Goal: Check status: Check status

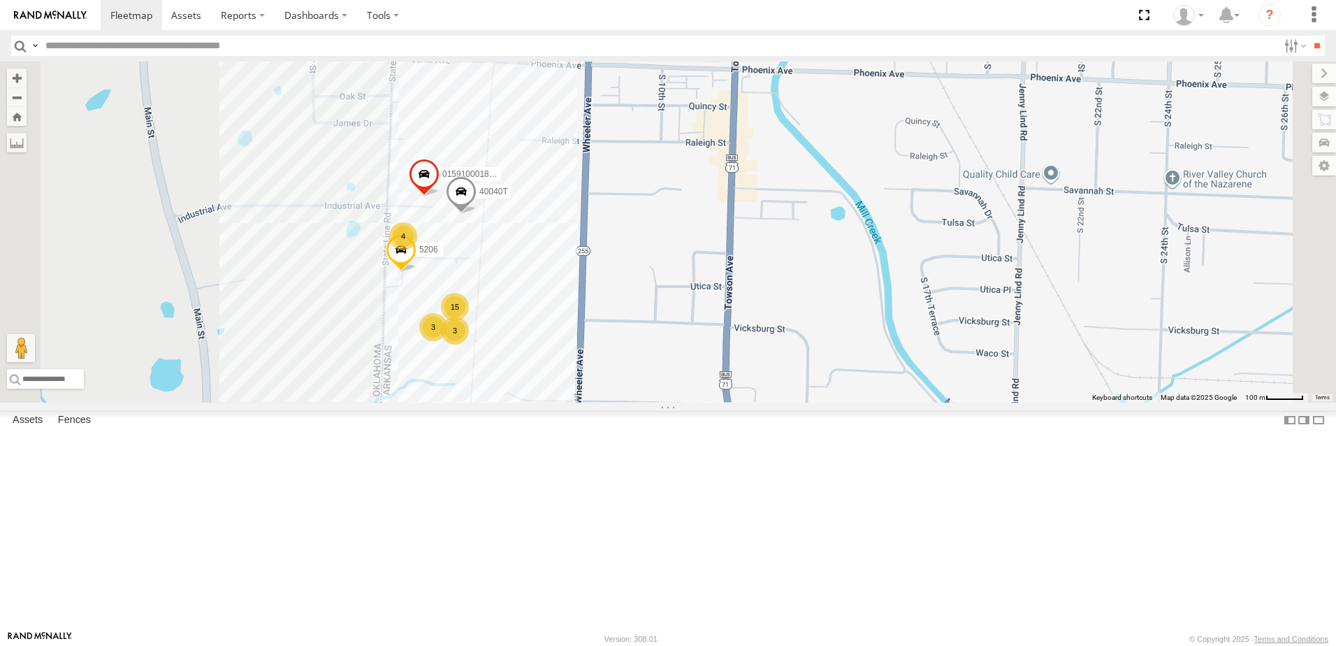
drag, startPoint x: 527, startPoint y: 350, endPoint x: 558, endPoint y: 475, distance: 128.8
click at [551, 403] on div "T3204 7768T 40028T 40022T 87121T T1812 40063T 5381-Sold 40078T T3209 7774T 3713…" at bounding box center [668, 232] width 1336 height 341
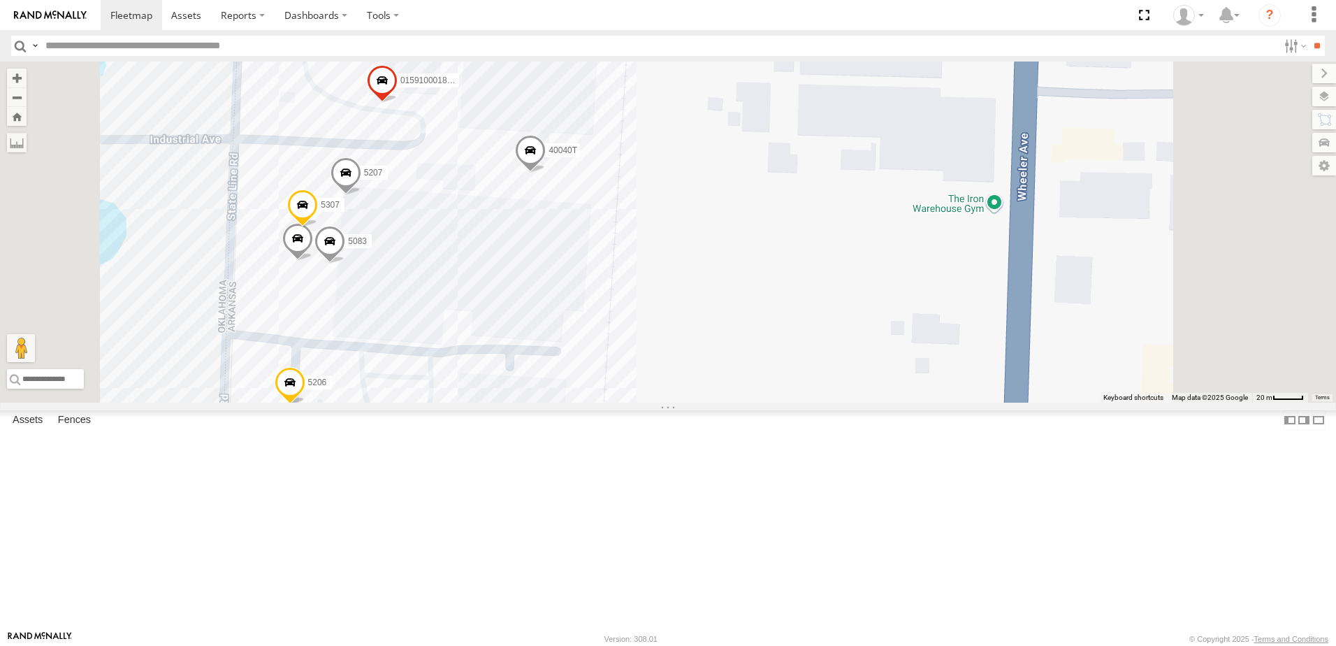
drag, startPoint x: 834, startPoint y: 500, endPoint x: 844, endPoint y: 372, distance: 129.0
click at [846, 380] on div "T3204 7768T 40028T 40022T 87121T T1812 40063T 5381-Sold 40078T T3209 7774T 3713…" at bounding box center [668, 232] width 1336 height 341
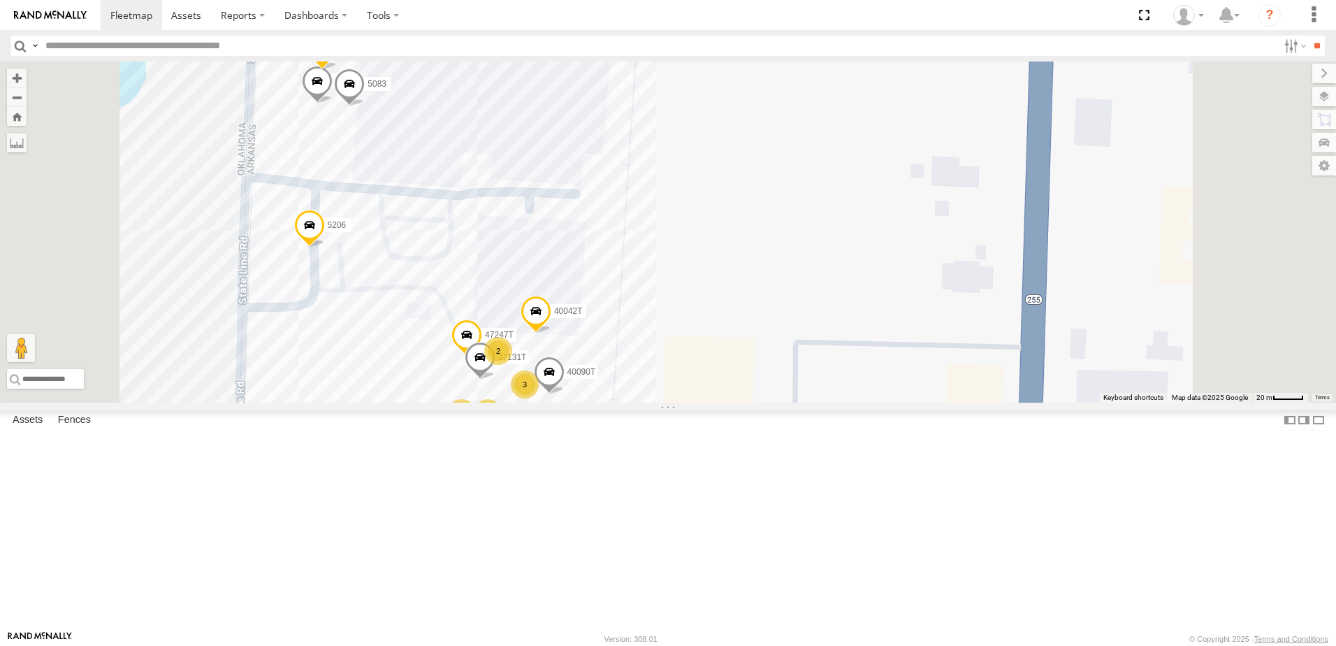
drag, startPoint x: 851, startPoint y: 458, endPoint x: 853, endPoint y: 418, distance: 39.9
click at [855, 403] on div "T3204 7768T 40028T 40022T 87121T T1812 40063T 5381-Sold 40078T T3209 7774T 3713…" at bounding box center [668, 232] width 1336 height 341
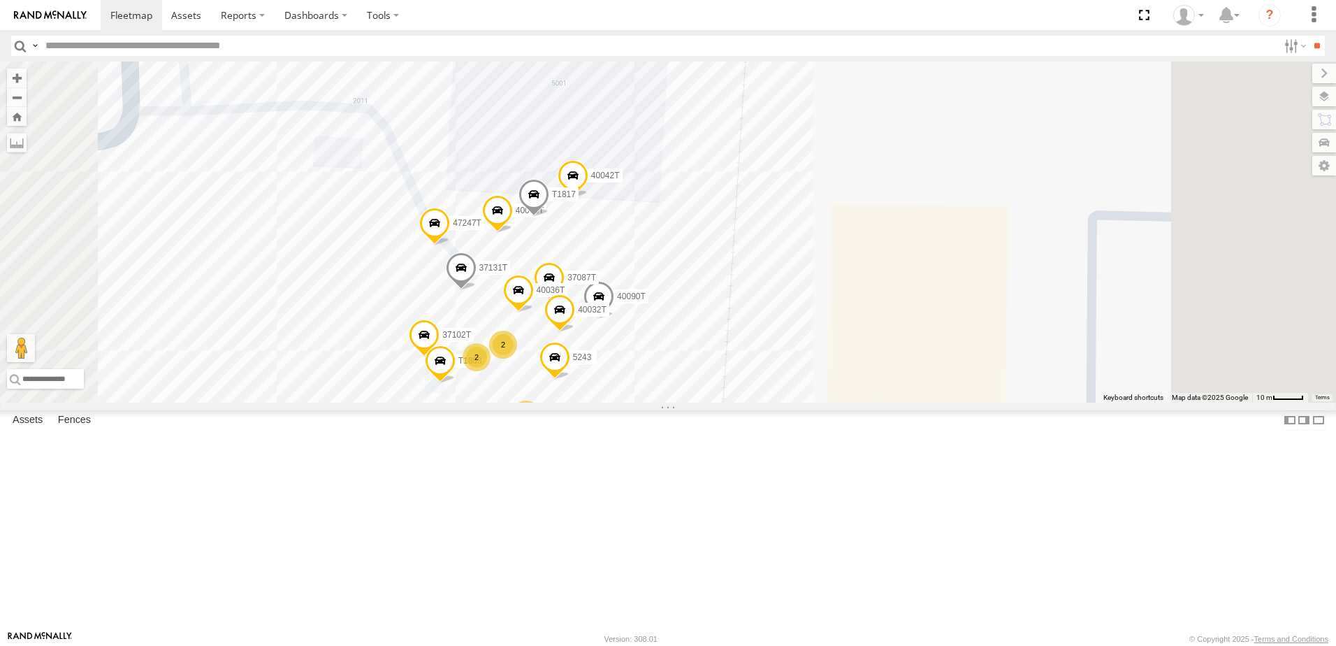
click at [477, 291] on span at bounding box center [461, 272] width 31 height 38
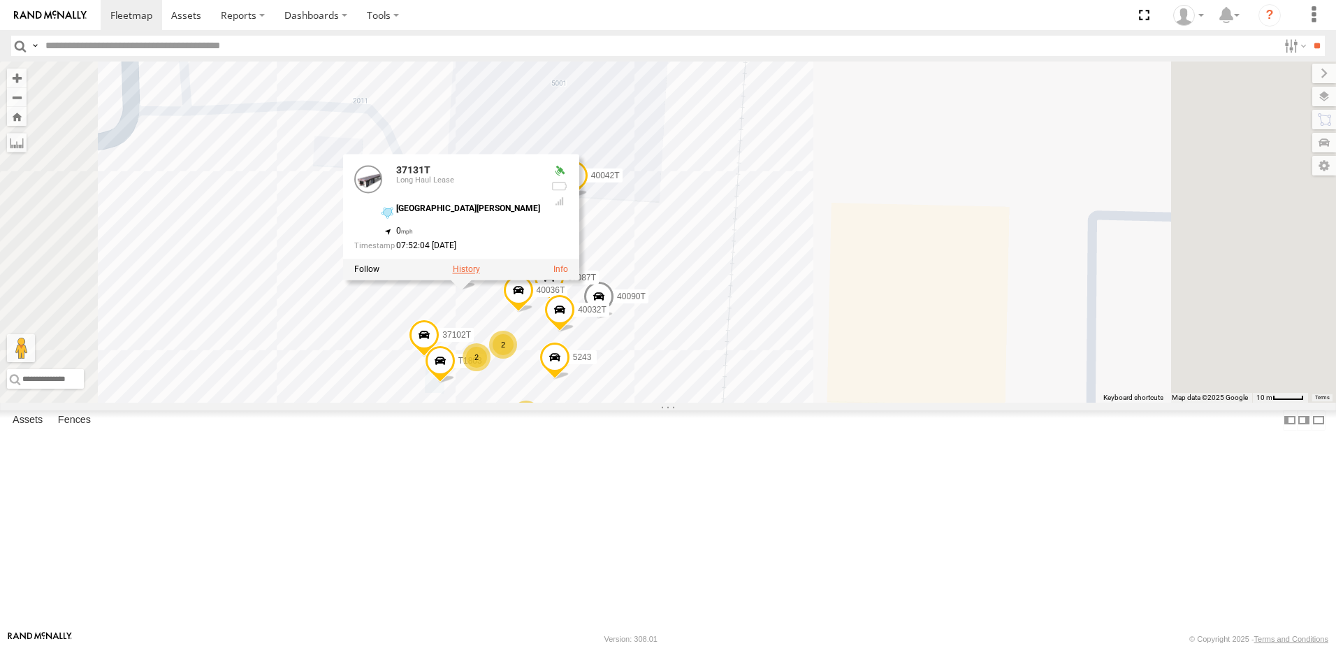
click at [480, 275] on label at bounding box center [466, 270] width 27 height 10
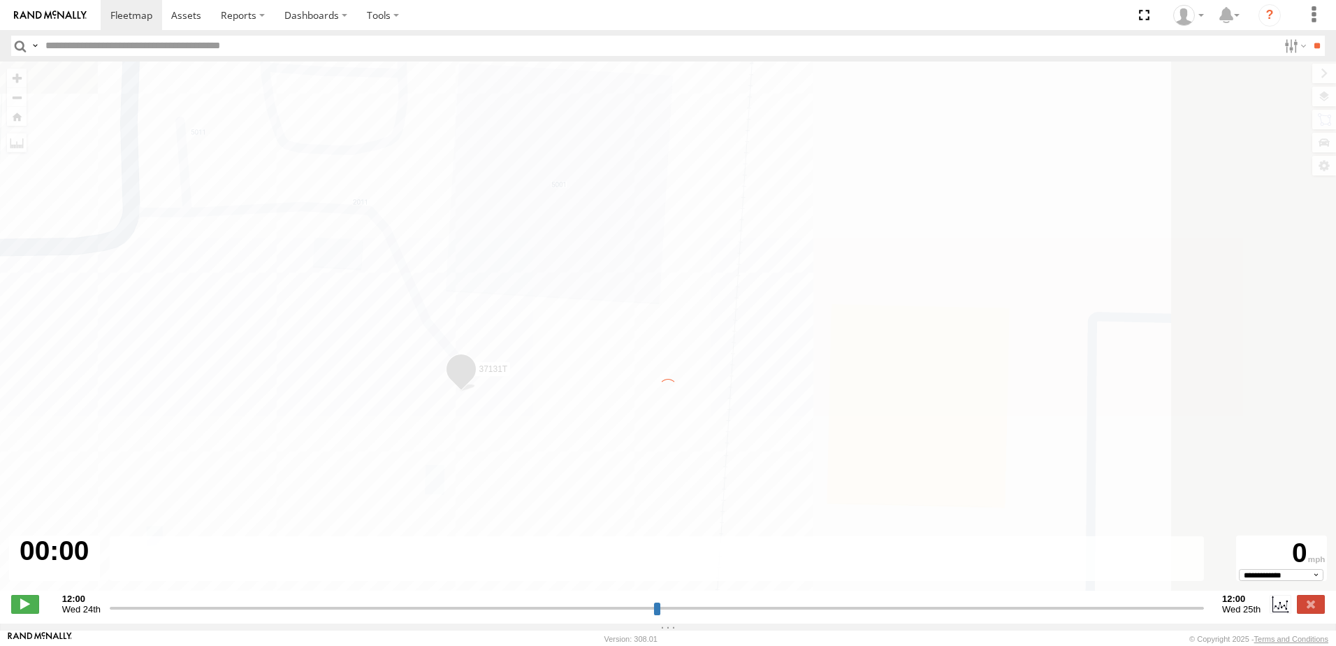
type input "**********"
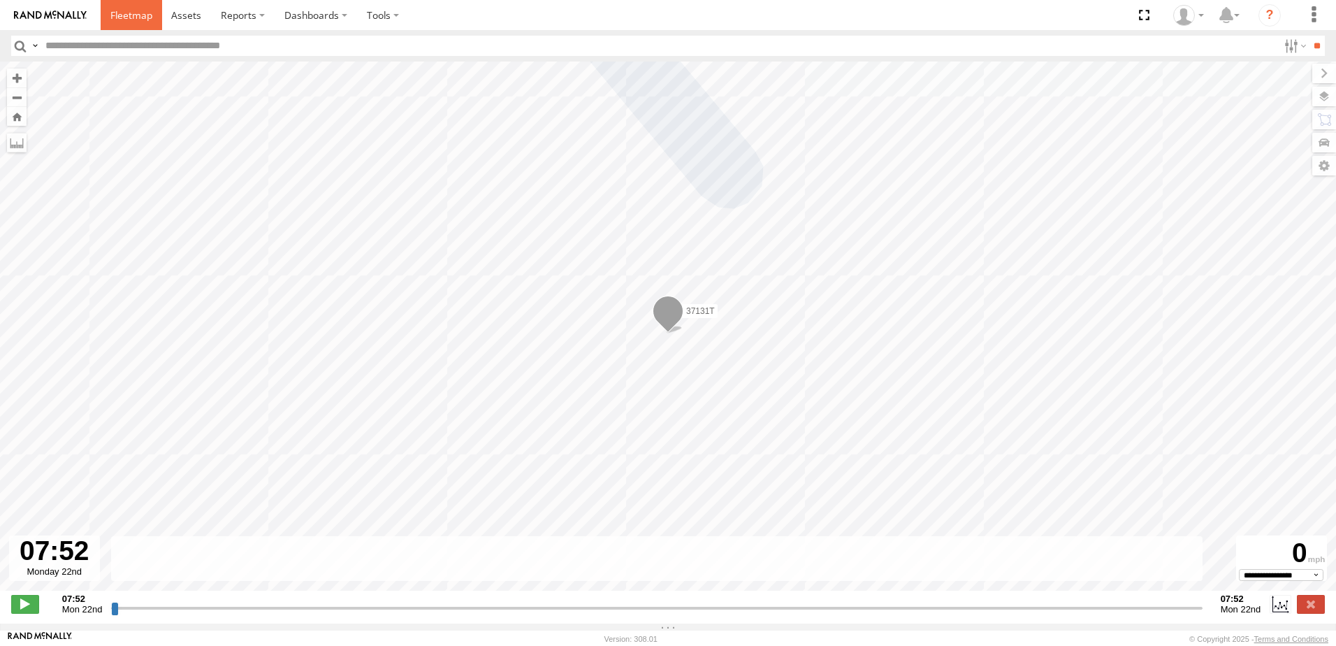
drag, startPoint x: 122, startPoint y: 16, endPoint x: 138, endPoint y: 36, distance: 25.4
click at [124, 16] on span at bounding box center [131, 14] width 42 height 13
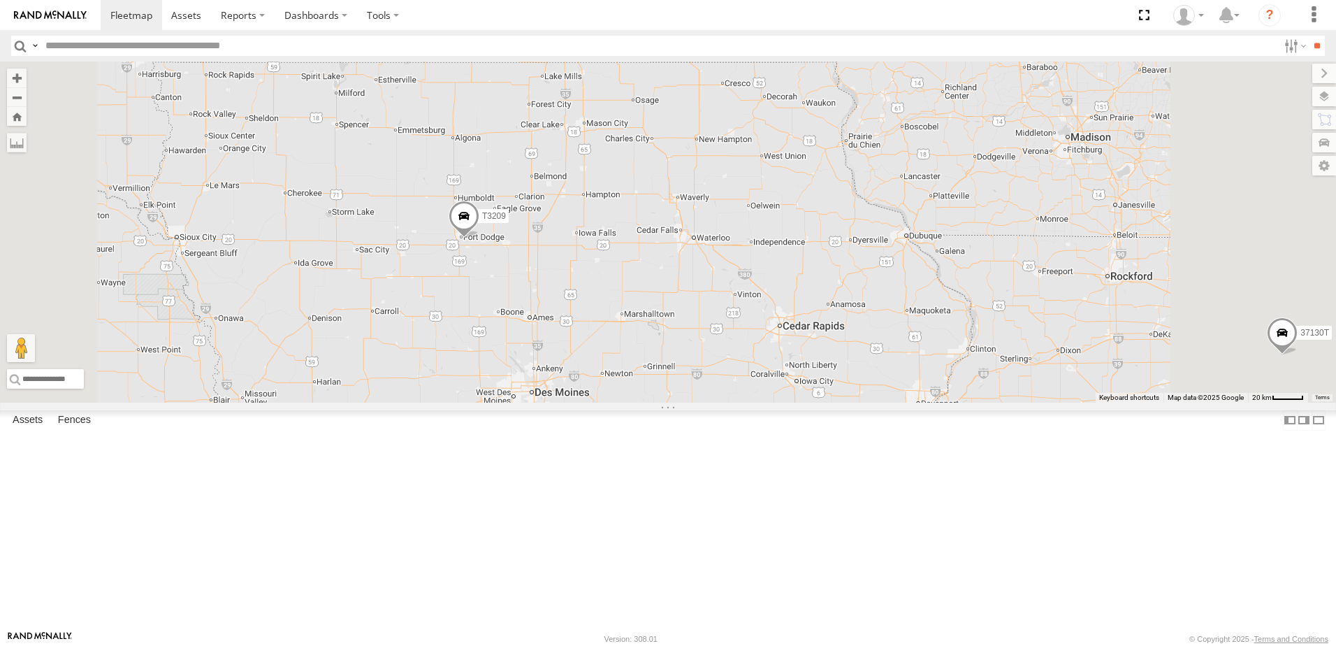
drag, startPoint x: 673, startPoint y: 156, endPoint x: 644, endPoint y: 403, distance: 249.1
click at [647, 396] on div "87121T T3204 7768T 40028T 40022T T1812 40063T 5381-Sold 40078T T3209 7774T 3713…" at bounding box center [668, 232] width 1336 height 341
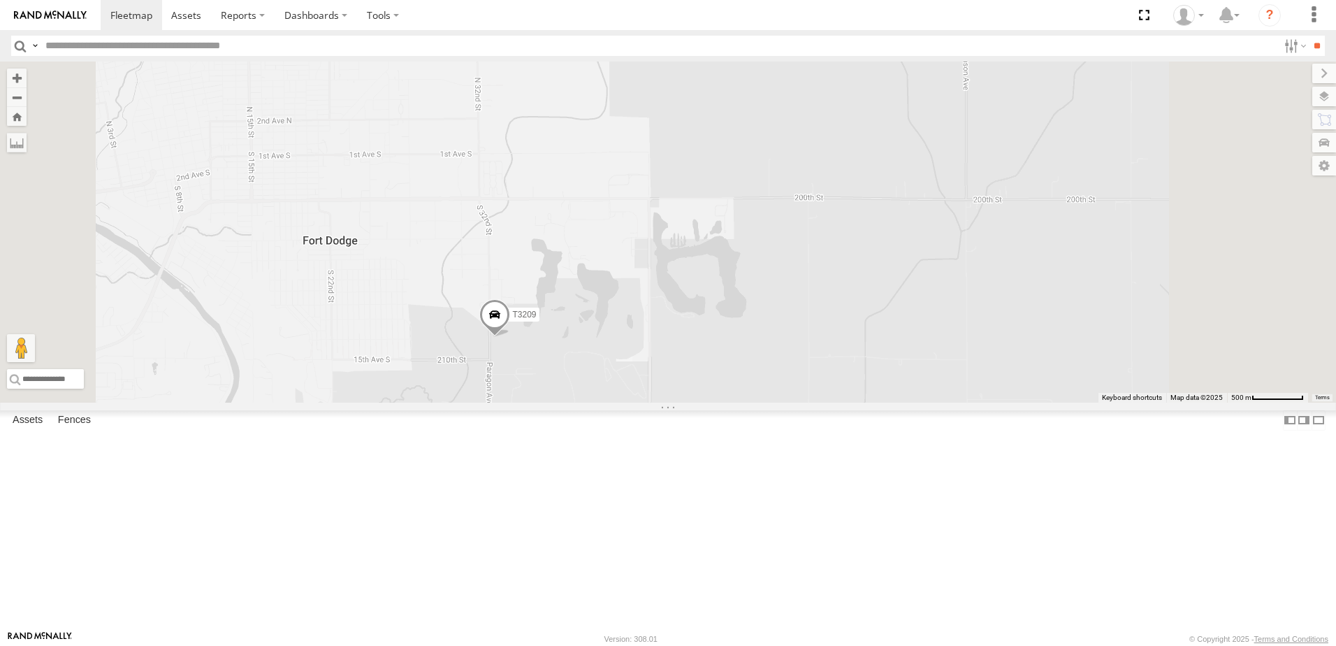
click at [1326, 92] on label at bounding box center [1325, 97] width 24 height 20
drag, startPoint x: 1174, startPoint y: 83, endPoint x: 1186, endPoint y: 109, distance: 28.5
click at [0, 0] on span "Basemaps" at bounding box center [0, 0] width 0 height 0
drag, startPoint x: 1182, startPoint y: 140, endPoint x: 1186, endPoint y: 161, distance: 21.3
click at [0, 0] on span "Satellite + Roadmap" at bounding box center [0, 0] width 0 height 0
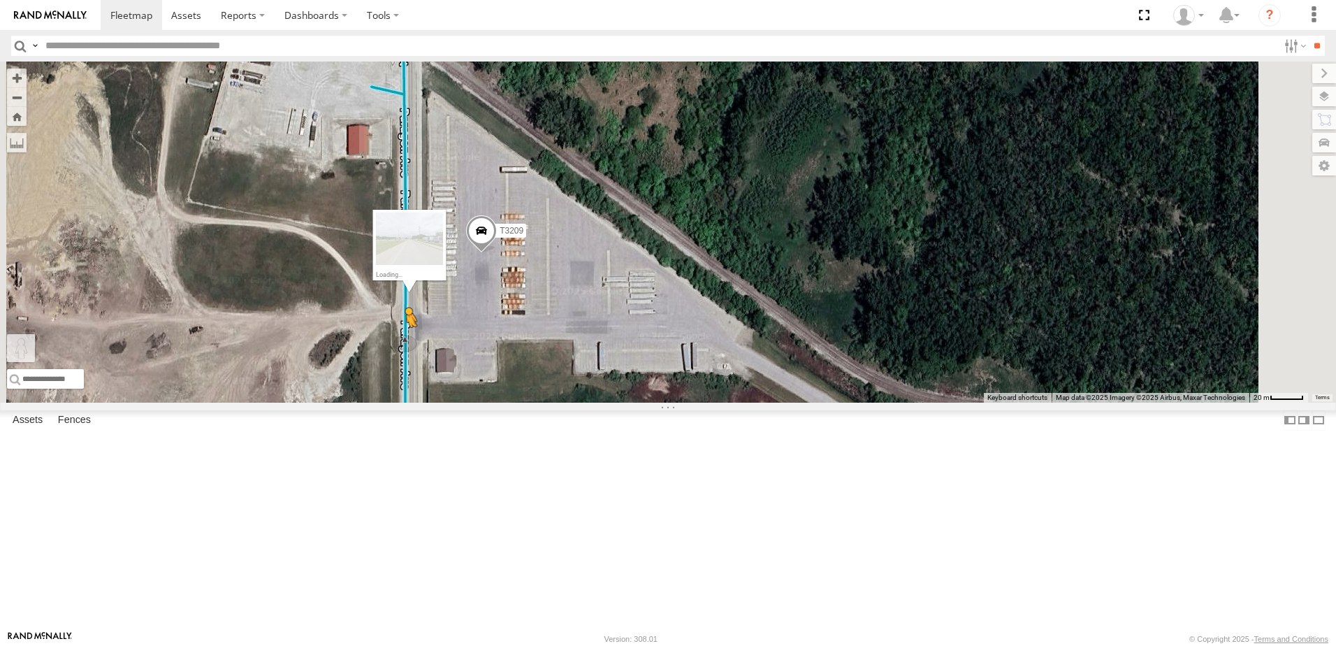
drag, startPoint x: 376, startPoint y: 575, endPoint x: 582, endPoint y: 454, distance: 238.1
click at [582, 403] on div "87121T T3204 7768T 40028T 40022T T1812 40063T 5381-Sold 40078T T3209 7774T 3713…" at bounding box center [668, 232] width 1336 height 341
